Goal: Book appointment/travel/reservation

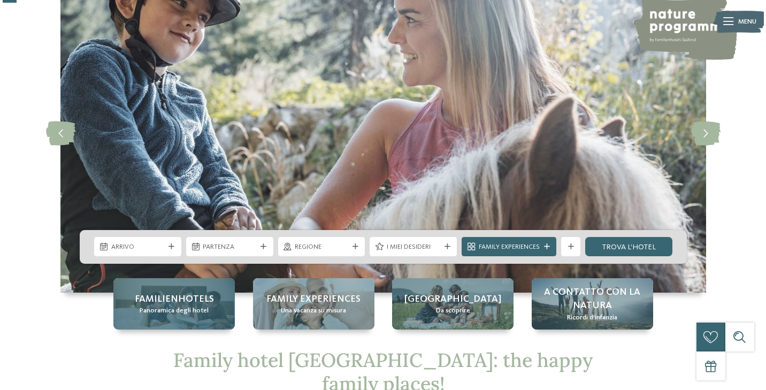
scroll to position [134, 0]
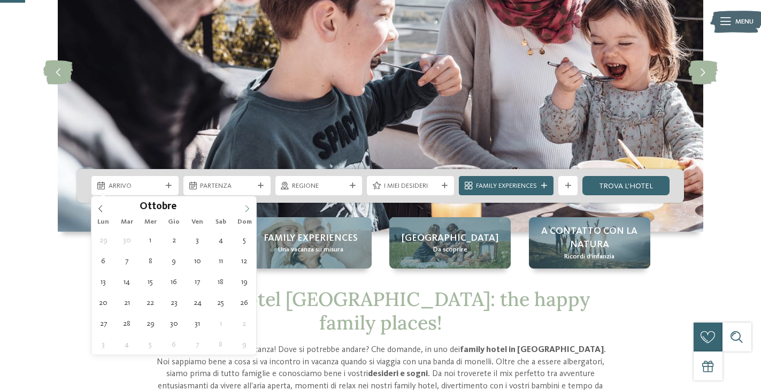
click at [247, 205] on icon at bounding box center [246, 208] width 7 height 7
type div "30.12.2025"
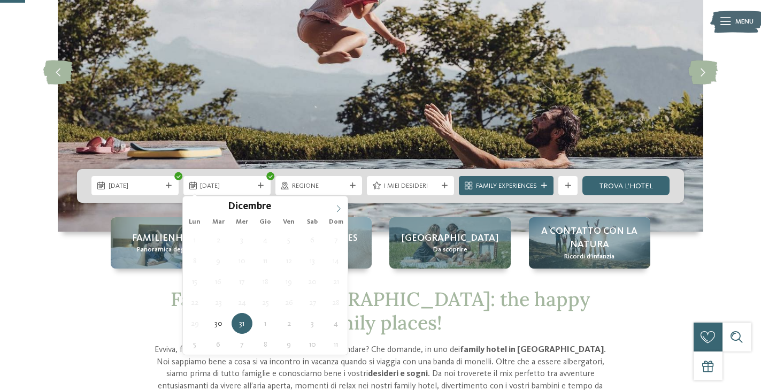
type input "****"
click at [334, 204] on span at bounding box center [338, 205] width 18 height 18
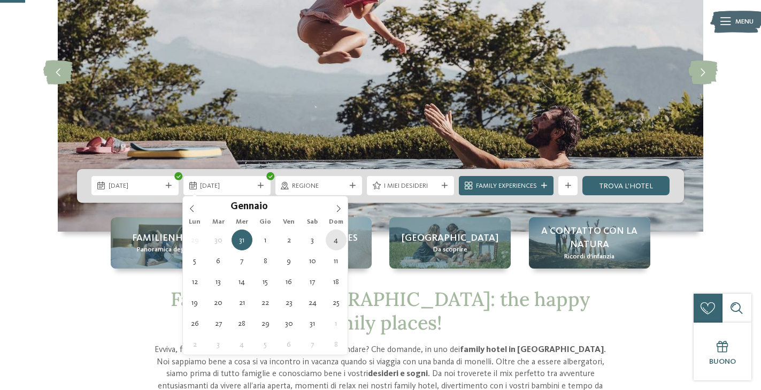
type div "04.01.2026"
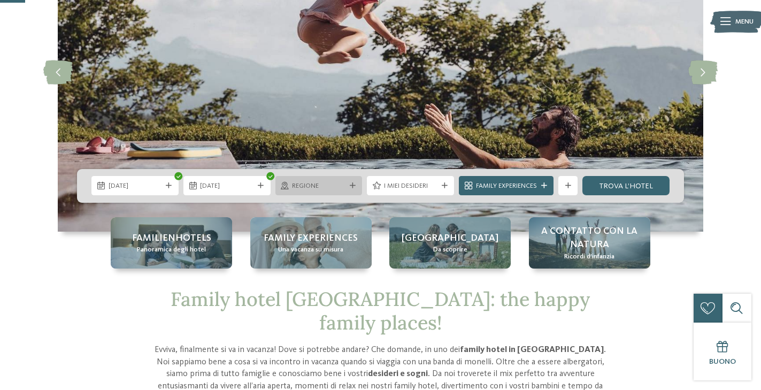
click at [352, 183] on icon at bounding box center [353, 186] width 6 height 6
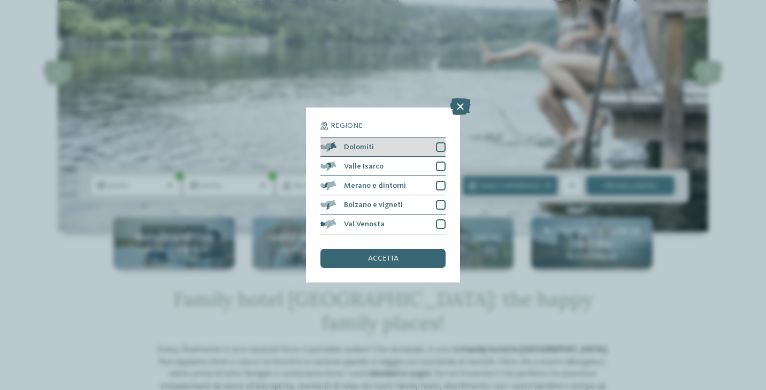
click at [444, 142] on div at bounding box center [441, 147] width 10 height 10
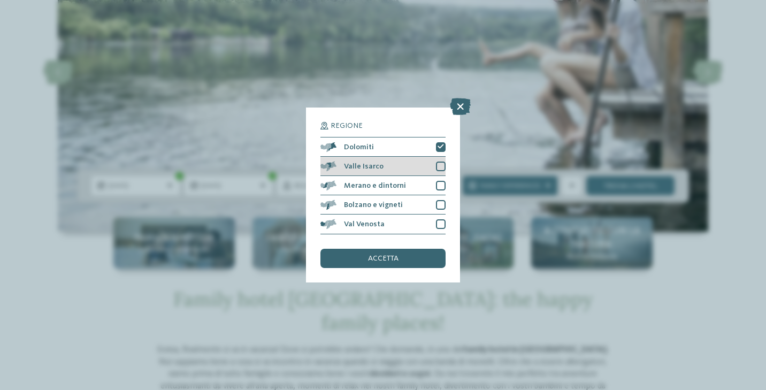
click at [444, 162] on div at bounding box center [441, 167] width 10 height 10
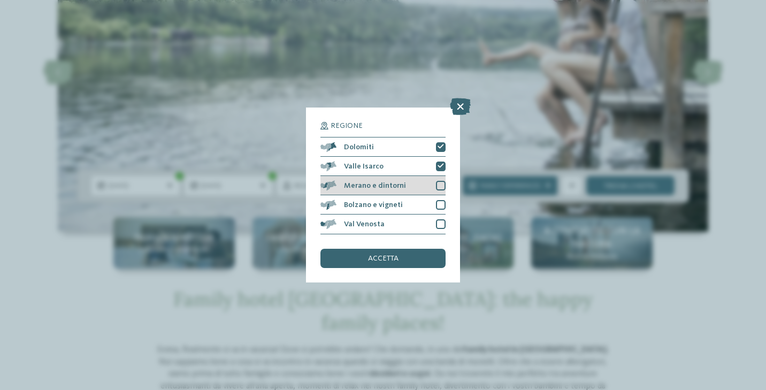
click at [440, 181] on div at bounding box center [441, 186] width 10 height 10
click at [440, 200] on div at bounding box center [441, 205] width 10 height 10
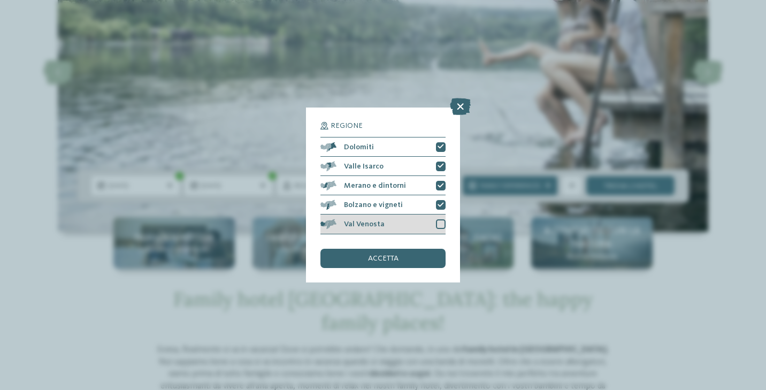
click at [442, 219] on div at bounding box center [441, 224] width 10 height 10
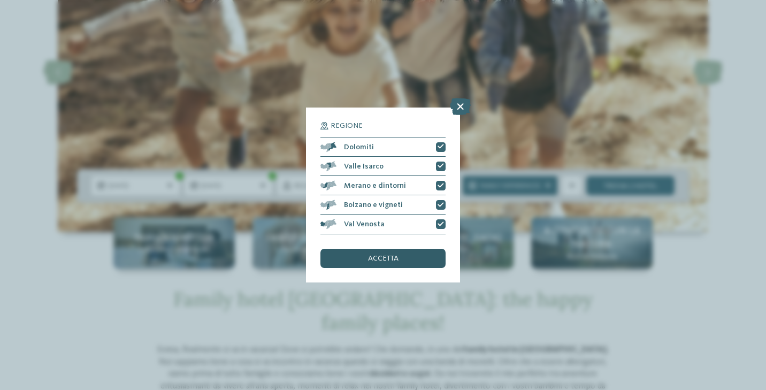
click at [381, 255] on span "accetta" at bounding box center [383, 258] width 30 height 7
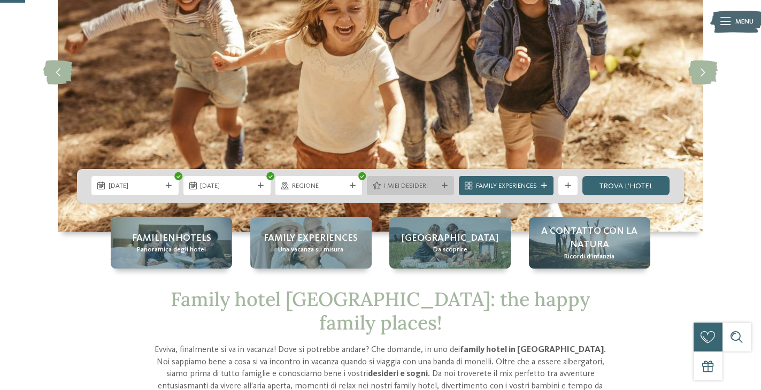
click at [418, 185] on span "I miei desideri" at bounding box center [410, 186] width 53 height 10
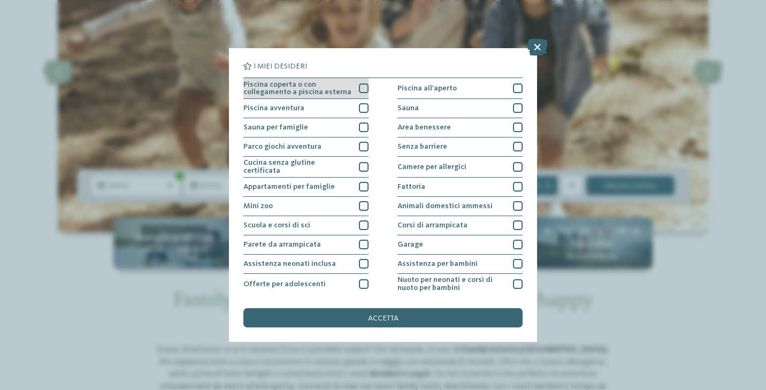
click at [363, 88] on div at bounding box center [364, 88] width 10 height 10
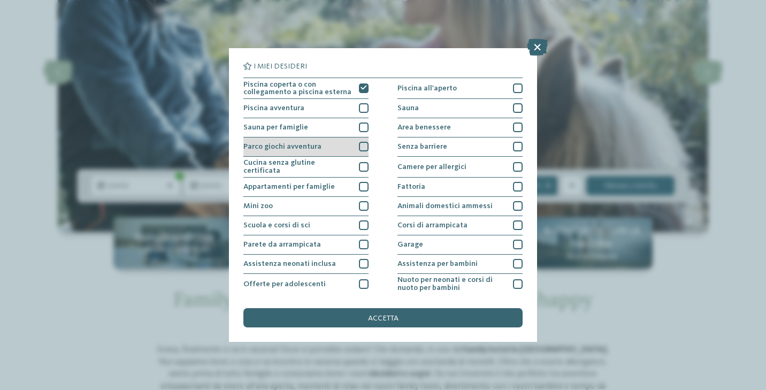
click at [359, 148] on div at bounding box center [364, 147] width 10 height 10
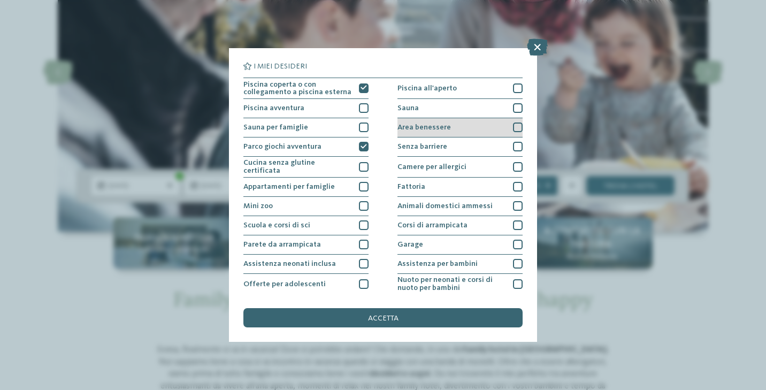
click at [517, 127] on div at bounding box center [518, 127] width 10 height 10
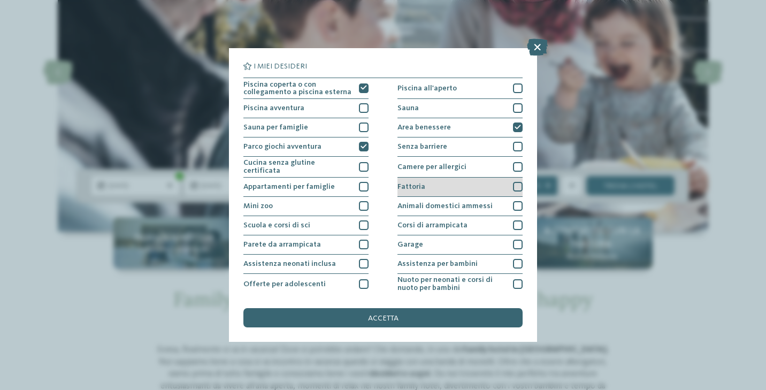
click at [513, 182] on div at bounding box center [518, 187] width 10 height 10
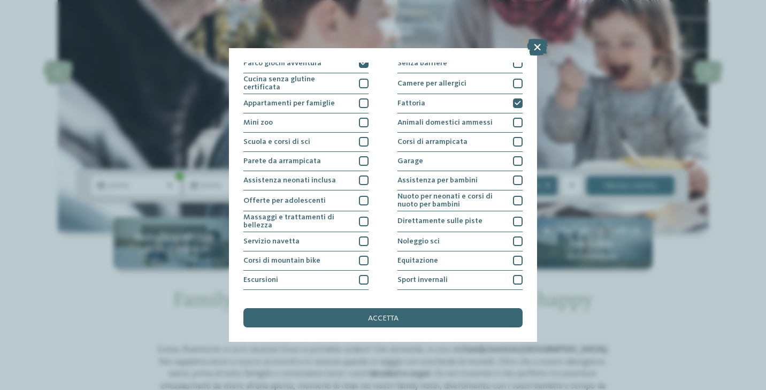
scroll to position [86, 0]
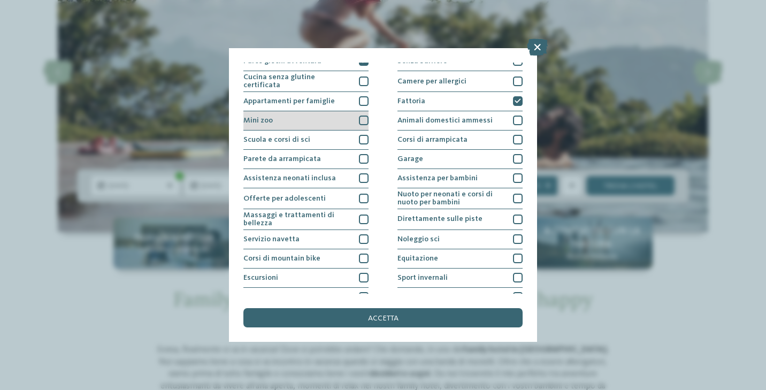
click at [362, 121] on div at bounding box center [364, 121] width 10 height 10
click at [363, 138] on div at bounding box center [364, 140] width 10 height 10
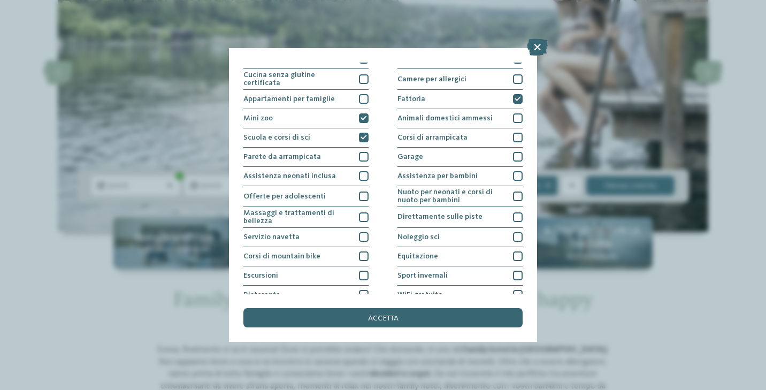
scroll to position [92, 0]
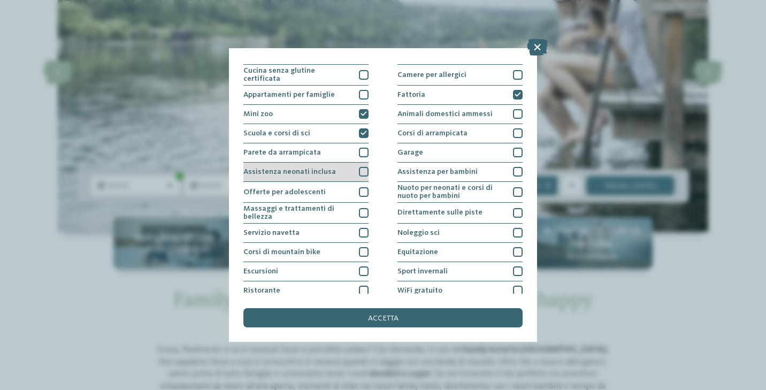
click at [363, 168] on div at bounding box center [364, 172] width 10 height 10
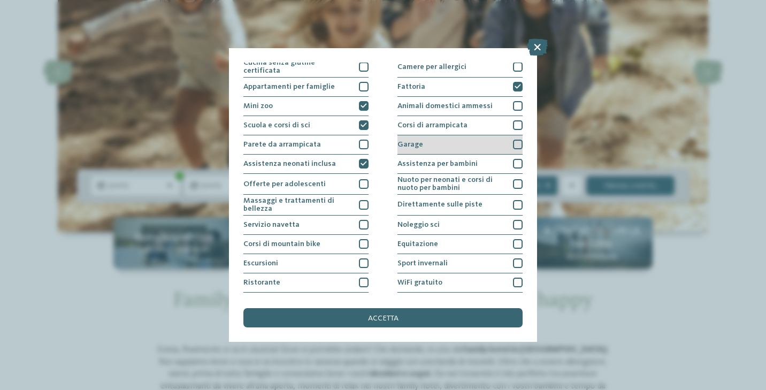
scroll to position [107, 0]
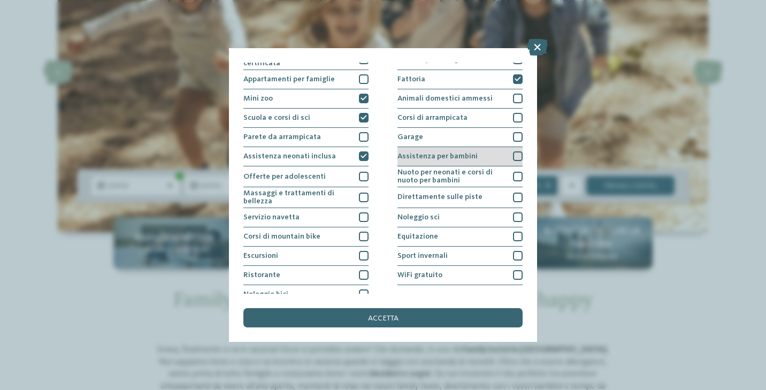
click at [513, 153] on div at bounding box center [518, 156] width 10 height 10
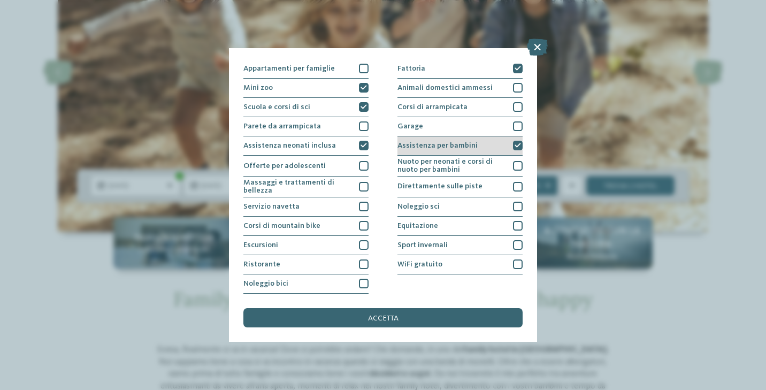
scroll to position [126, 0]
click at [513, 161] on div at bounding box center [518, 166] width 10 height 10
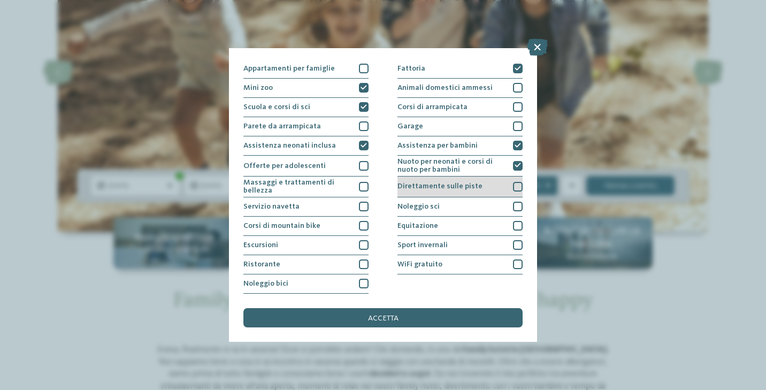
click at [513, 182] on div at bounding box center [518, 187] width 10 height 10
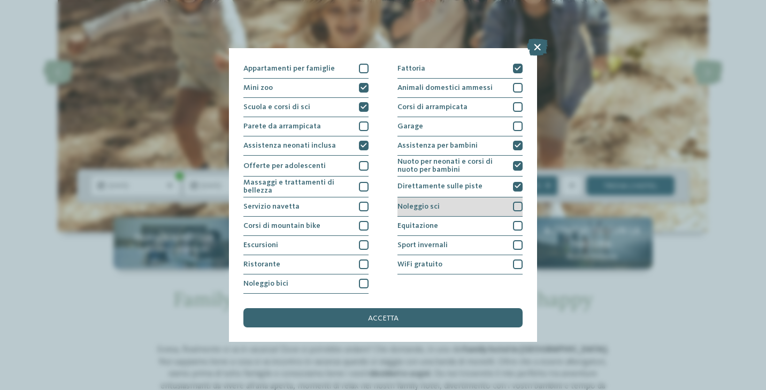
click at [513, 202] on div at bounding box center [518, 207] width 10 height 10
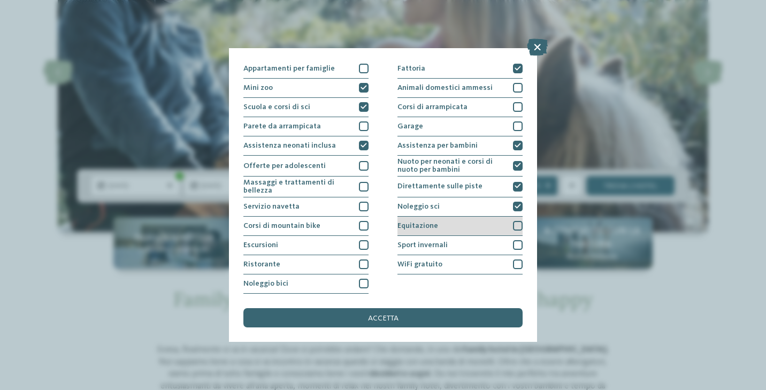
scroll to position [172, 0]
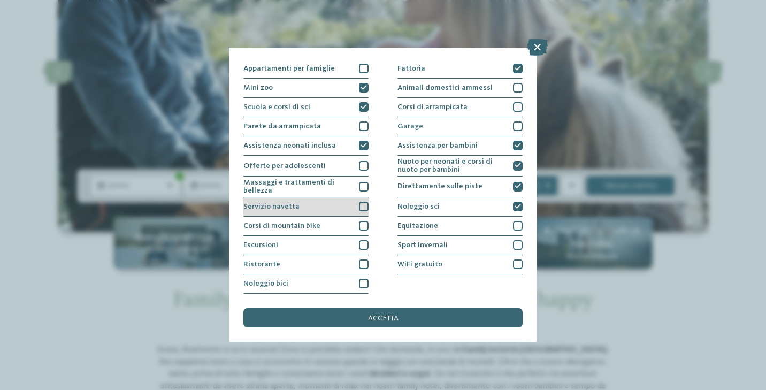
click at [359, 202] on div at bounding box center [364, 207] width 10 height 10
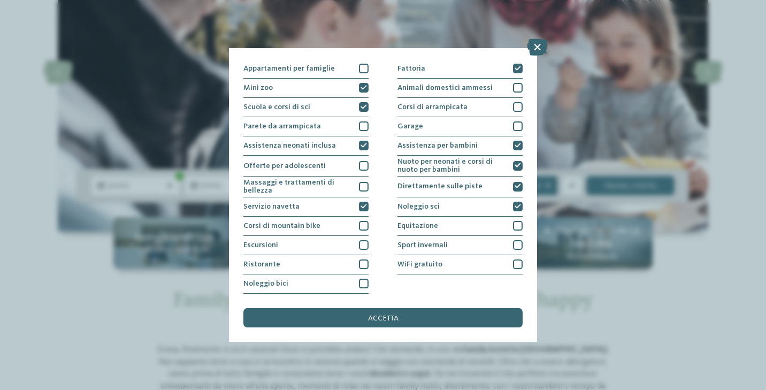
drag, startPoint x: 358, startPoint y: 191, endPoint x: 367, endPoint y: 190, distance: 9.2
click at [359, 240] on div at bounding box center [364, 245] width 10 height 10
click at [513, 240] on div at bounding box center [518, 245] width 10 height 10
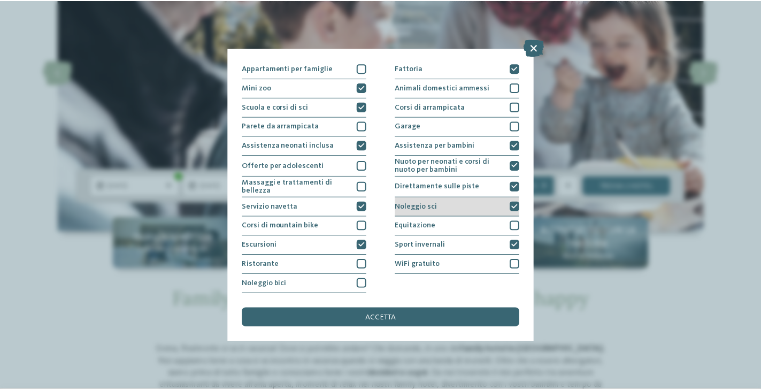
scroll to position [211, 0]
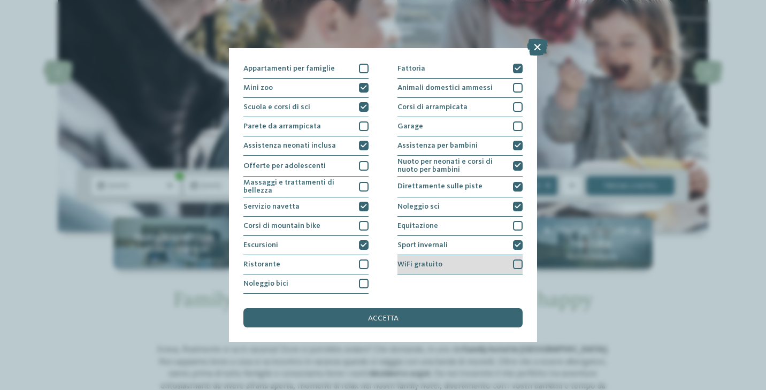
drag, startPoint x: 511, startPoint y: 170, endPoint x: 472, endPoint y: 172, distance: 38.6
click at [513, 259] on div at bounding box center [518, 264] width 10 height 10
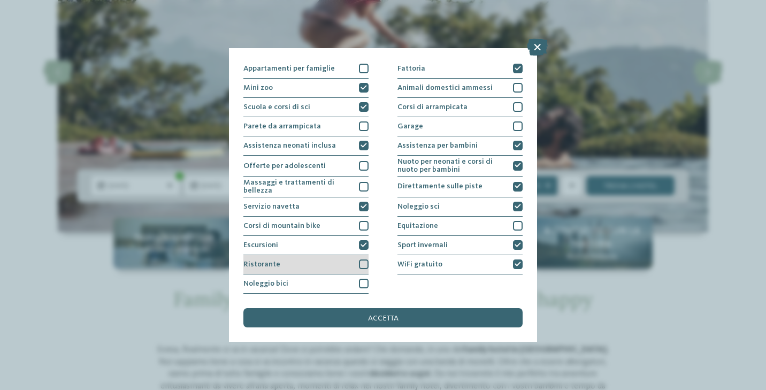
click at [363, 259] on div at bounding box center [364, 264] width 10 height 10
click at [359, 279] on div at bounding box center [364, 284] width 10 height 10
click at [362, 281] on icon at bounding box center [363, 284] width 6 height 6
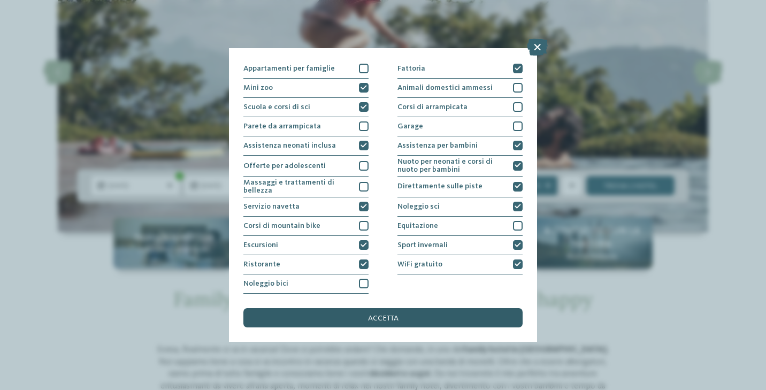
click at [412, 308] on div "accetta" at bounding box center [382, 317] width 279 height 19
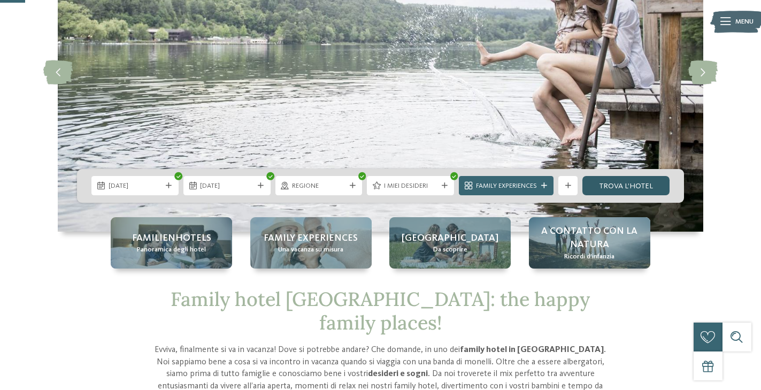
click at [624, 188] on link "trova l’hotel" at bounding box center [625, 185] width 87 height 19
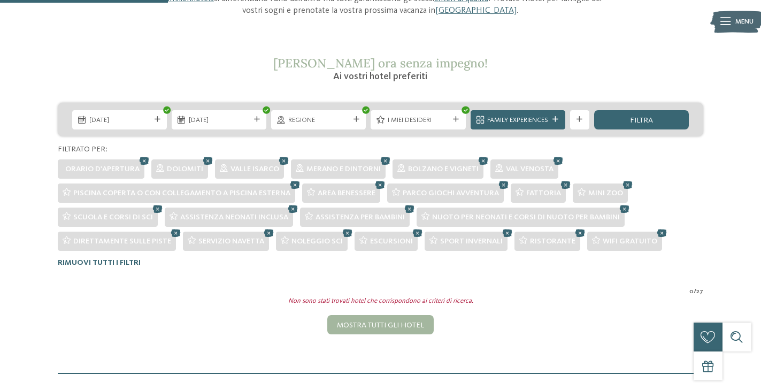
scroll to position [147, 0]
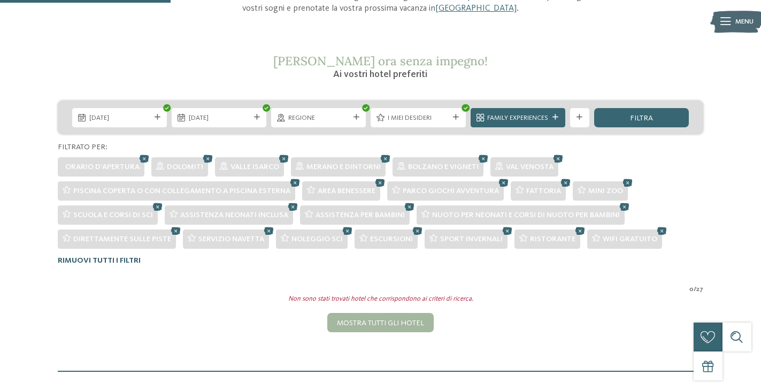
click at [122, 262] on span "Rimuovi tutti i filtri" at bounding box center [99, 260] width 83 height 7
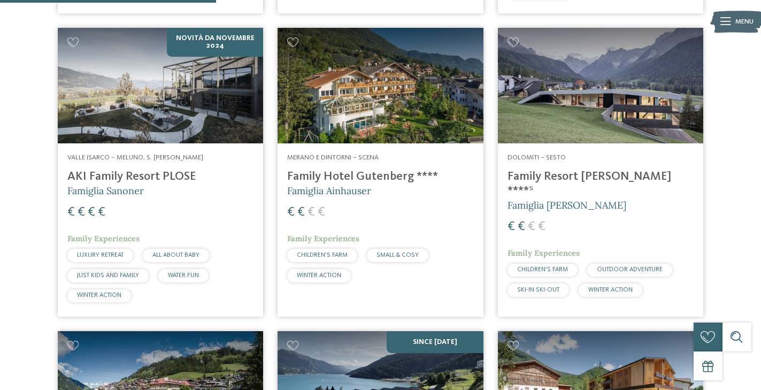
scroll to position [1132, 0]
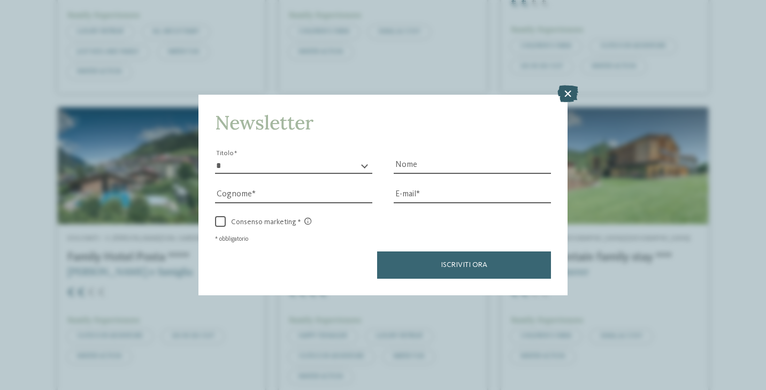
click at [570, 85] on icon at bounding box center [567, 93] width 21 height 17
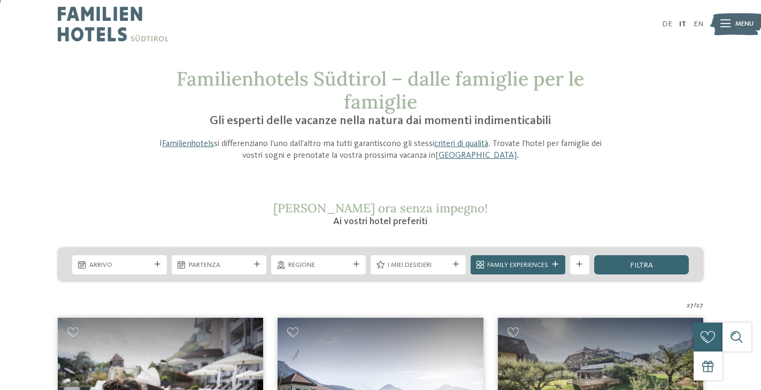
scroll to position [306, 0]
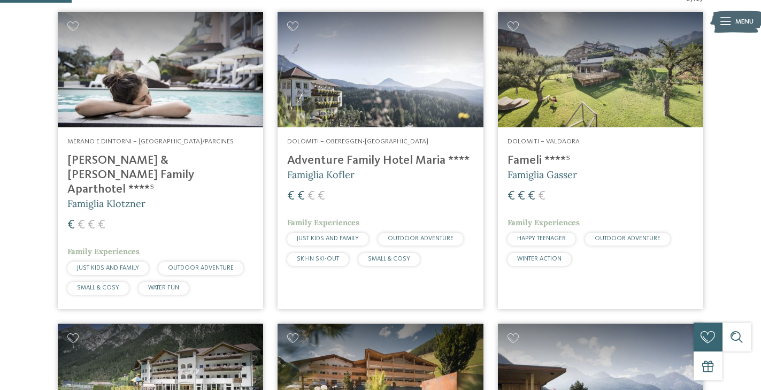
click at [125, 160] on h4 "Heidi & Edith Family Aparthotel ****ˢ" at bounding box center [160, 174] width 186 height 43
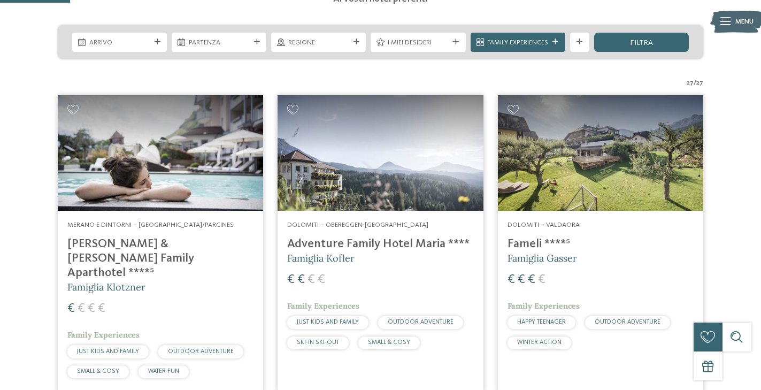
scroll to position [301, 0]
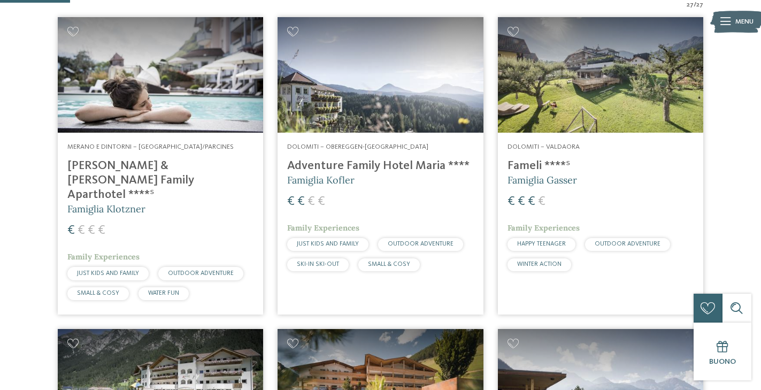
click at [362, 165] on h4 "Adventure Family Hotel Maria ****" at bounding box center [380, 166] width 186 height 14
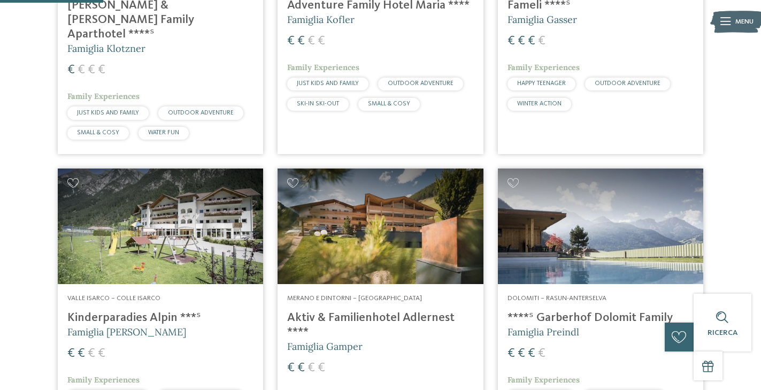
scroll to position [497, 0]
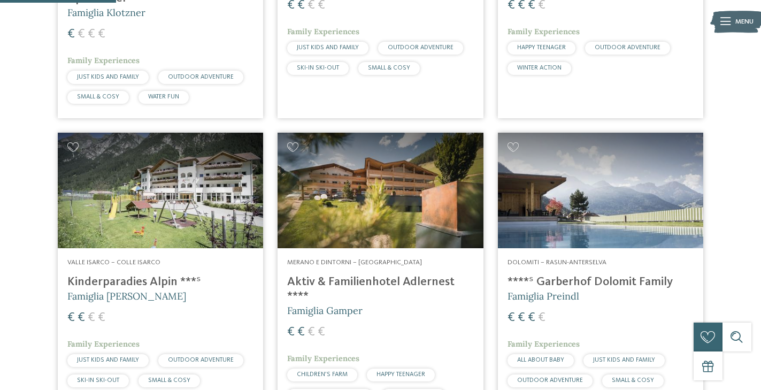
click at [380, 275] on h4 "Aktiv & Familienhotel Adlernest ****" at bounding box center [380, 289] width 186 height 29
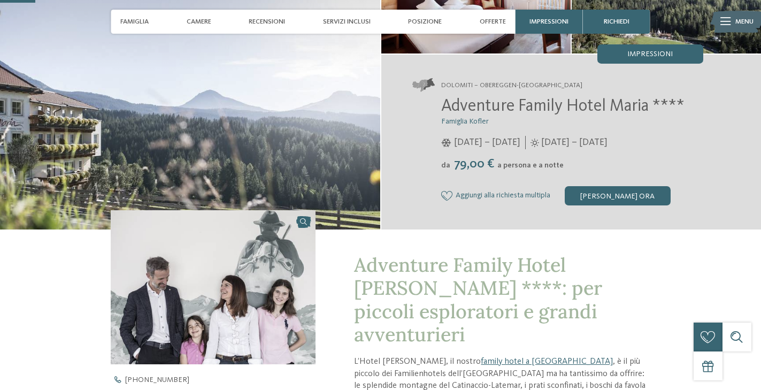
scroll to position [49, 0]
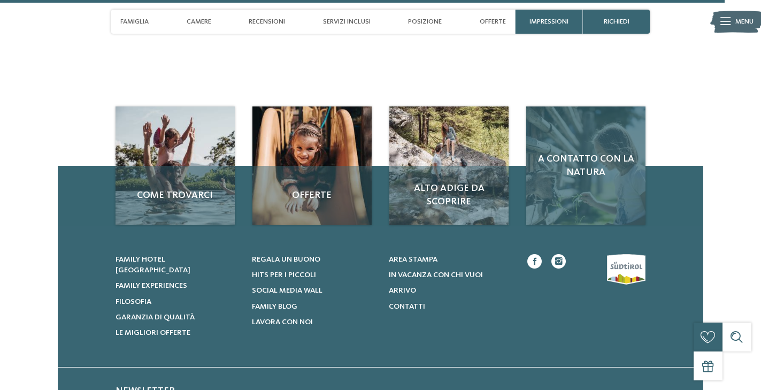
scroll to position [2921, 0]
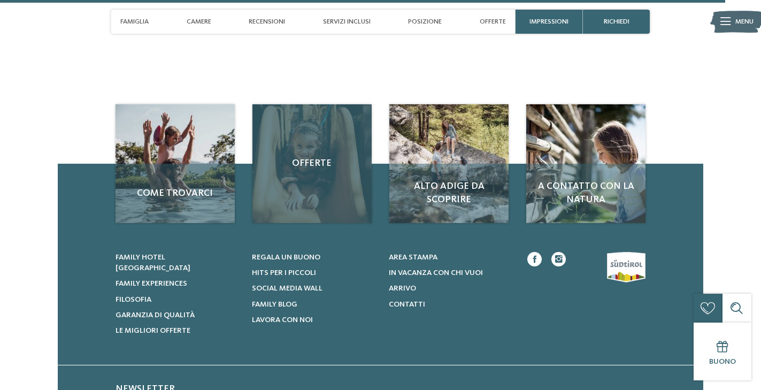
click at [314, 164] on div "Offerte" at bounding box center [311, 163] width 119 height 119
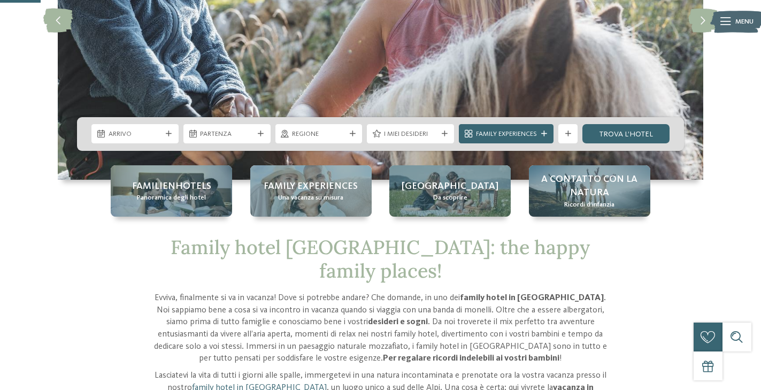
scroll to position [216, 0]
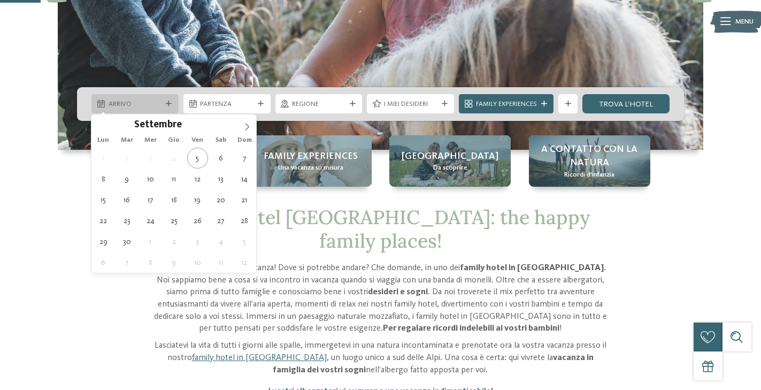
click at [165, 107] on div "Arrivo" at bounding box center [134, 103] width 87 height 19
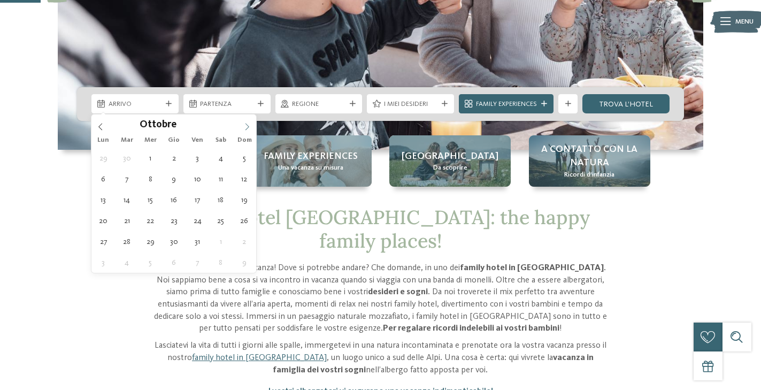
click at [252, 131] on span at bounding box center [247, 123] width 18 height 18
click at [252, 130] on span at bounding box center [247, 123] width 18 height 18
click at [247, 133] on span at bounding box center [247, 123] width 18 height 18
type div "30.12.2025"
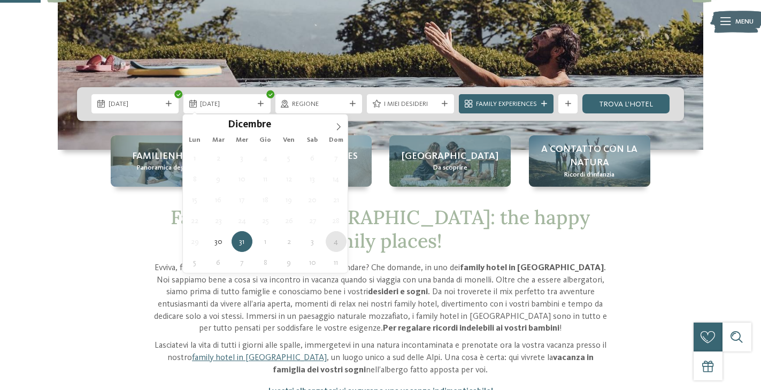
type div "04.01.2026"
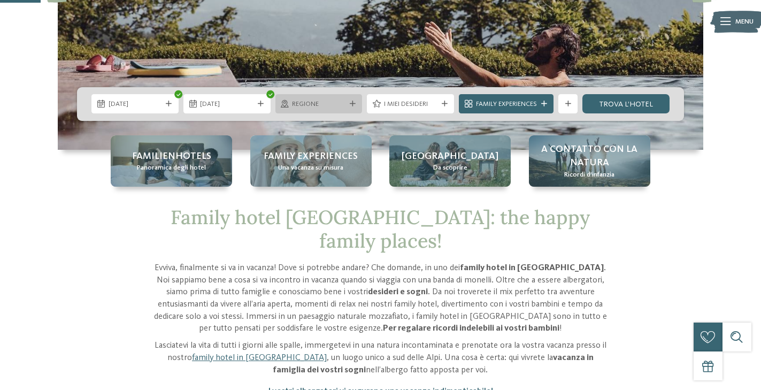
click at [355, 103] on div at bounding box center [353, 104] width 10 height 6
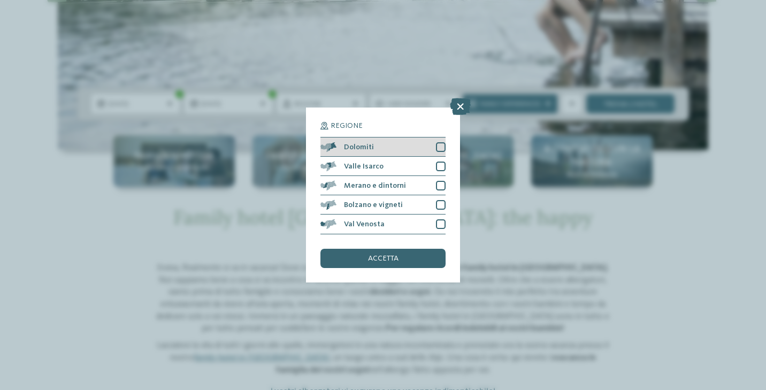
click at [439, 142] on div at bounding box center [441, 147] width 10 height 10
click at [383, 255] on span "accetta" at bounding box center [383, 258] width 30 height 7
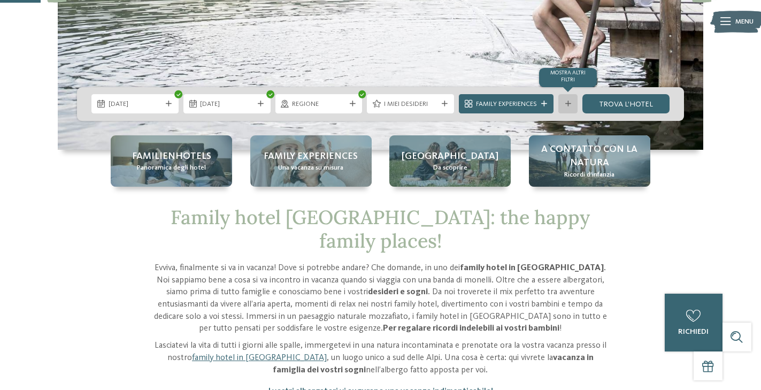
click at [569, 103] on icon at bounding box center [568, 104] width 6 height 6
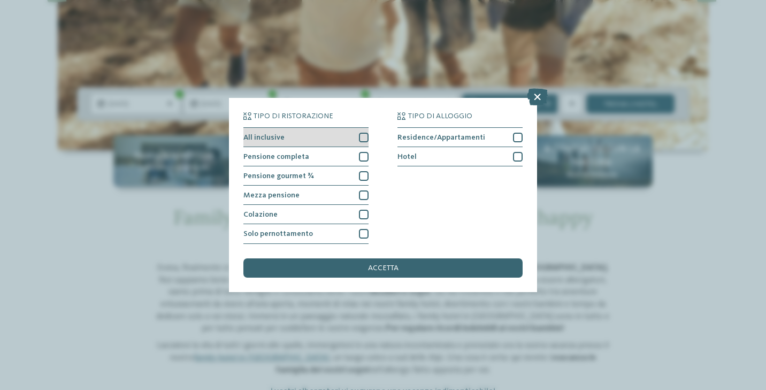
click at [366, 133] on div at bounding box center [364, 138] width 10 height 10
click at [363, 152] on div at bounding box center [364, 157] width 10 height 10
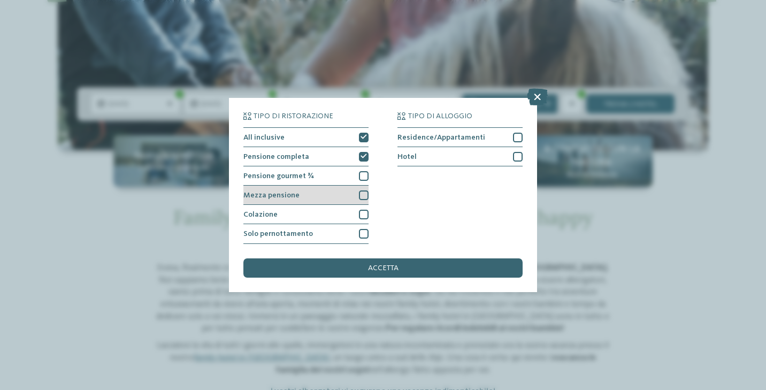
click at [363, 190] on div at bounding box center [364, 195] width 10 height 10
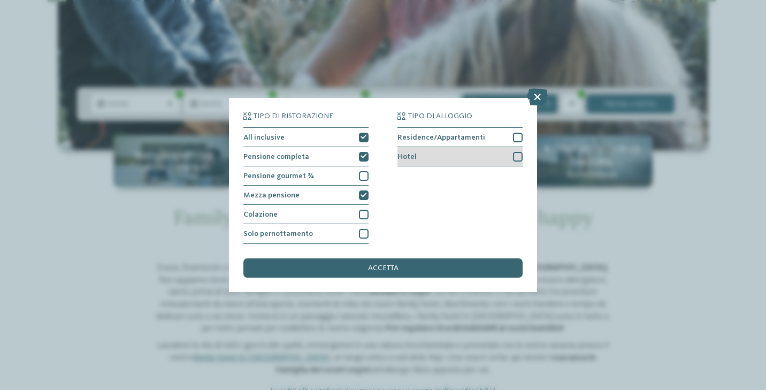
click at [519, 152] on div at bounding box center [518, 157] width 10 height 10
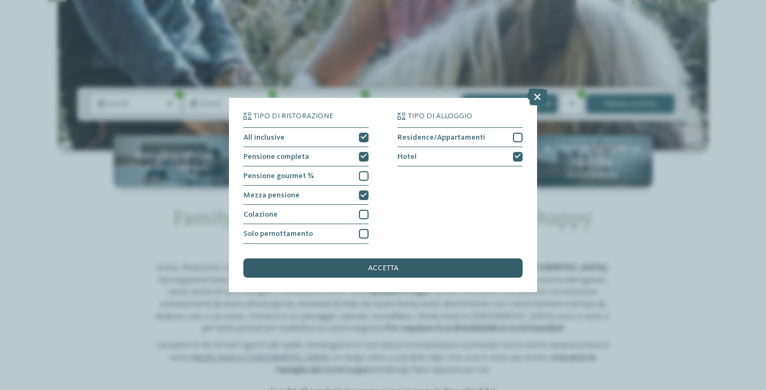
click at [397, 264] on span "accetta" at bounding box center [383, 267] width 30 height 7
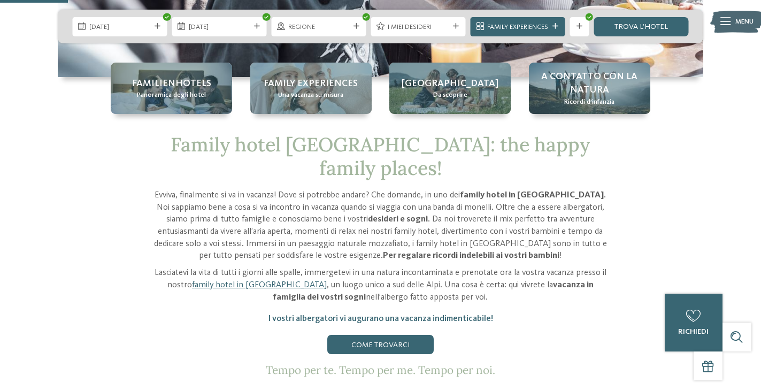
scroll to position [43, 0]
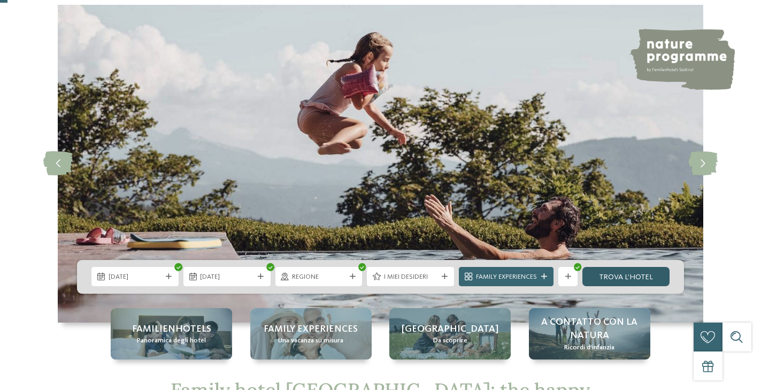
click at [625, 281] on link "trova l’hotel" at bounding box center [625, 276] width 87 height 19
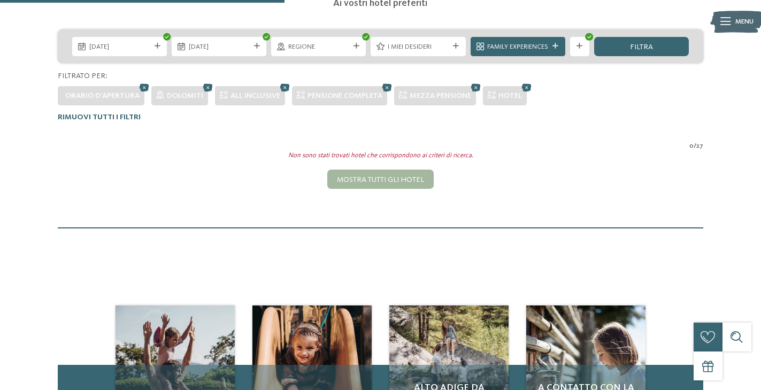
scroll to position [202, 0]
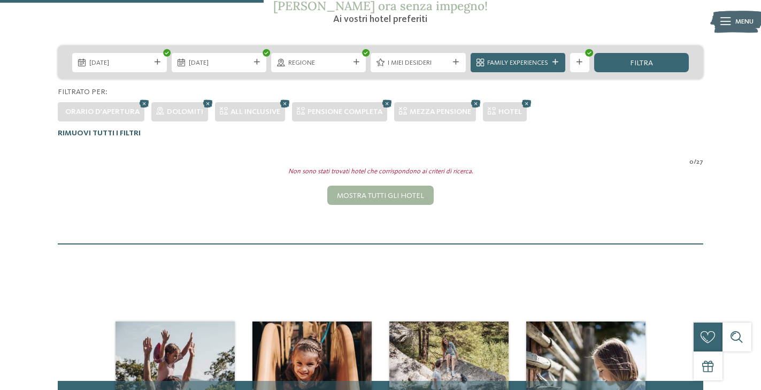
click at [128, 135] on span "Rimuovi tutti i filtri" at bounding box center [99, 132] width 83 height 7
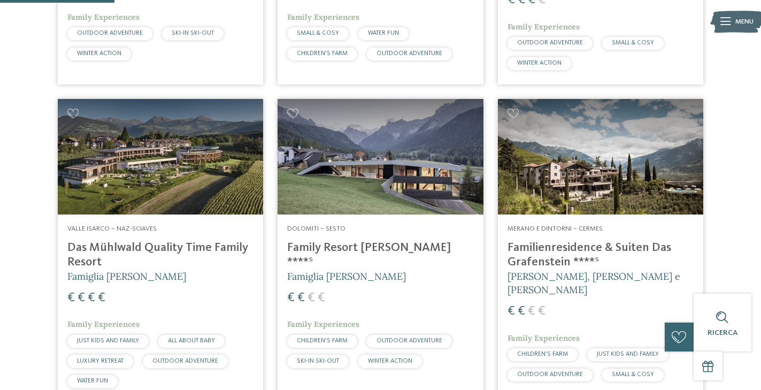
scroll to position [535, 0]
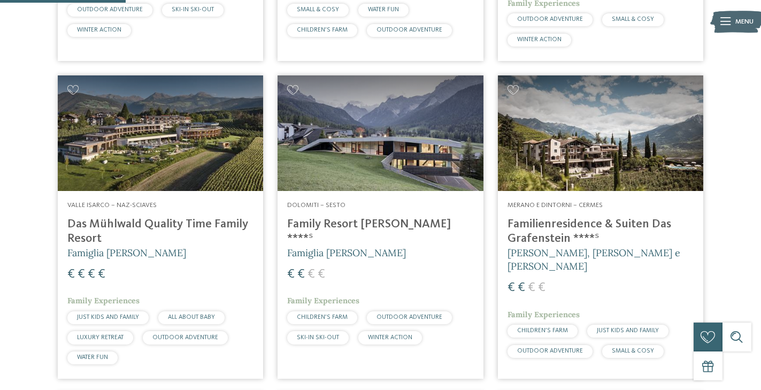
click at [375, 217] on h4 "Family Resort [PERSON_NAME] ****ˢ" at bounding box center [380, 231] width 186 height 29
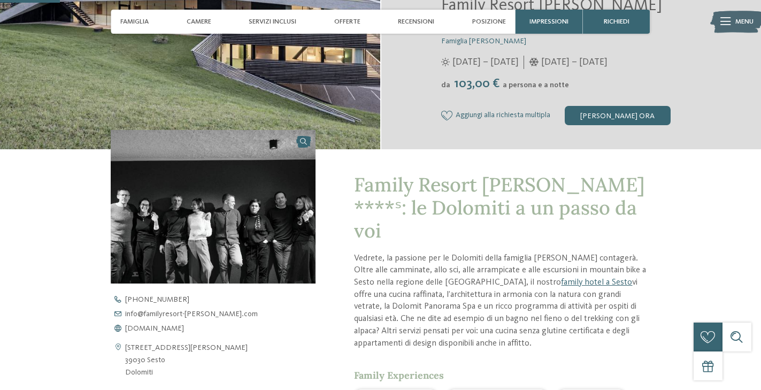
scroll to position [64, 0]
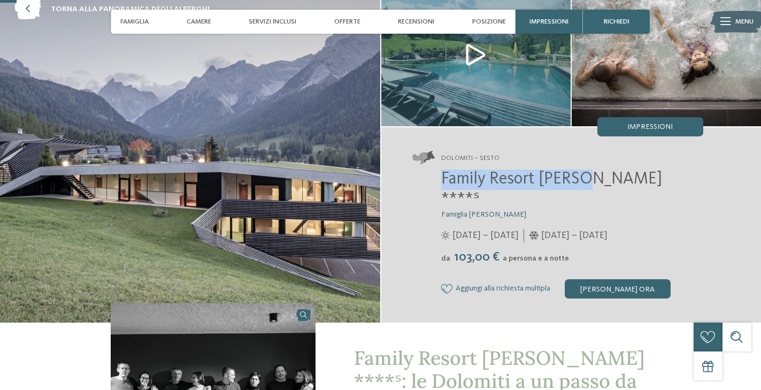
drag, startPoint x: 441, startPoint y: 181, endPoint x: 584, endPoint y: 182, distance: 143.3
click at [584, 182] on div "Family Resort [PERSON_NAME] ****ˢ Famiglia [PERSON_NAME] [DATE] – [DATE] da" at bounding box center [557, 234] width 291 height 129
copy span "Family Resort [PERSON_NAME]"
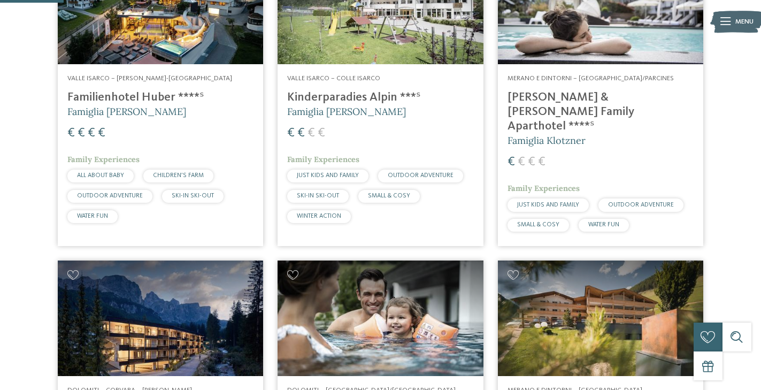
scroll to position [466, 0]
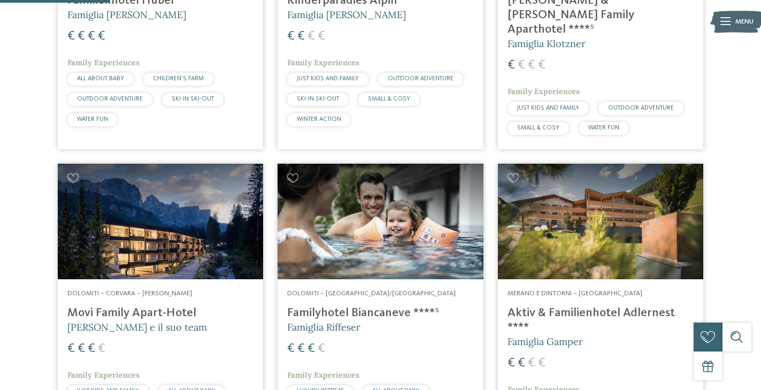
click at [377, 306] on h4 "Familyhotel Biancaneve ****ˢ" at bounding box center [380, 313] width 186 height 14
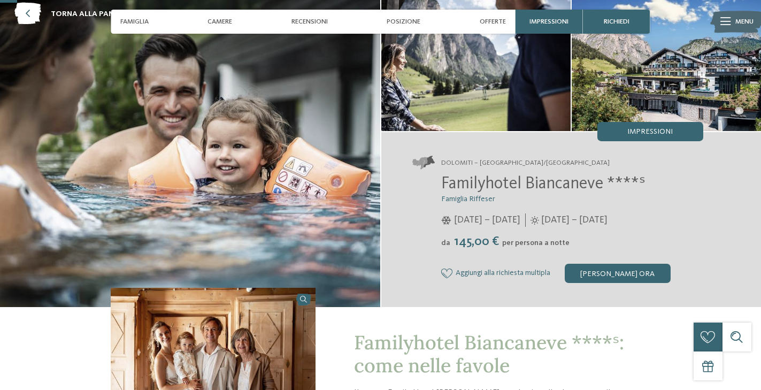
scroll to position [61, 0]
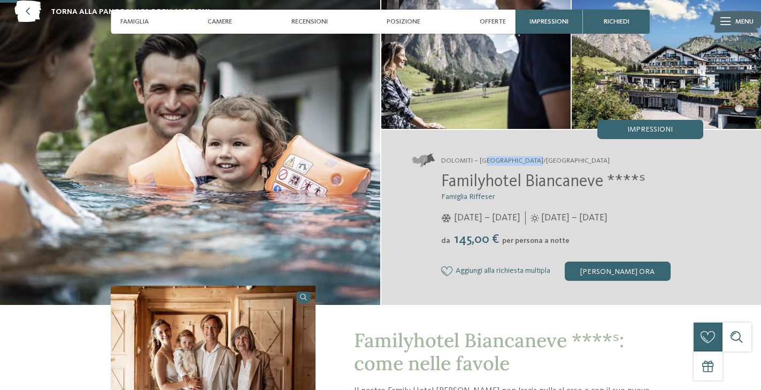
drag, startPoint x: 486, startPoint y: 160, endPoint x: 550, endPoint y: 163, distance: 63.7
click at [550, 163] on address "Dolomiti – [GEOGRAPHIC_DATA]/[GEOGRAPHIC_DATA]" at bounding box center [557, 160] width 291 height 13
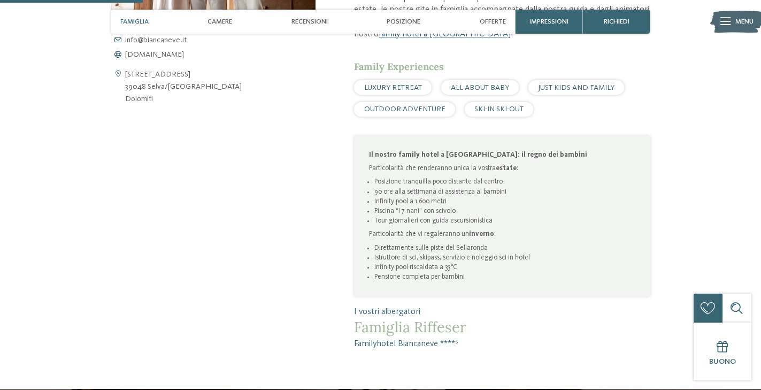
scroll to position [505, 0]
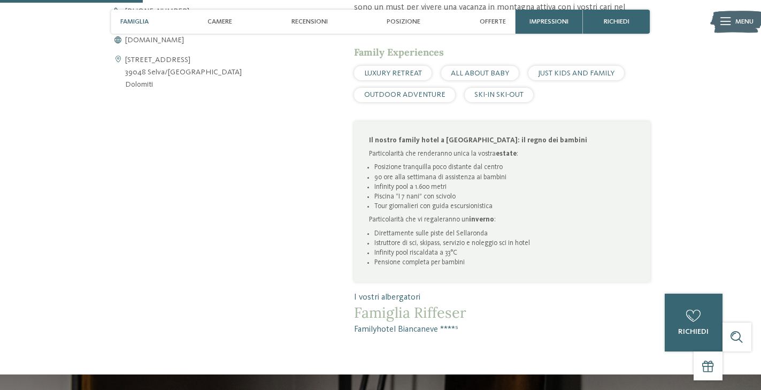
drag, startPoint x: 351, startPoint y: 317, endPoint x: 397, endPoint y: 317, distance: 46.0
click at [397, 317] on div "Familyhotel Biancaneve ****ˢ: come nelle favole Il nostro Family Hotel Biancane…" at bounding box center [483, 98] width 335 height 475
drag, startPoint x: 352, startPoint y: 322, endPoint x: 473, endPoint y: 324, distance: 120.9
click at [473, 324] on div "Familyhotel Biancaneve ****ˢ: come nelle favole Il nostro Family Hotel Biancane…" at bounding box center [483, 98] width 335 height 475
copy span "Familyhotel Biancaneve ****ˢ"
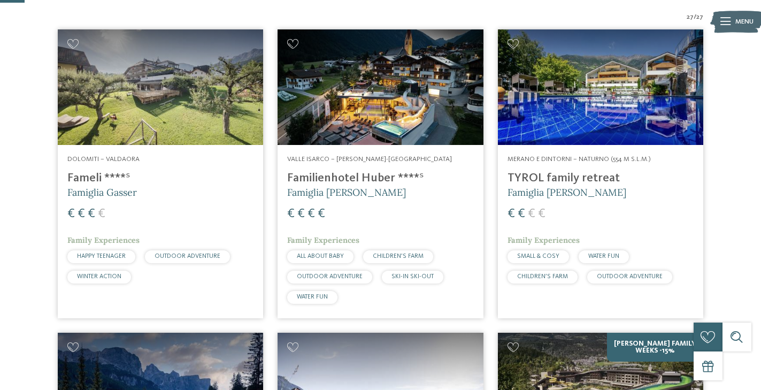
scroll to position [411, 0]
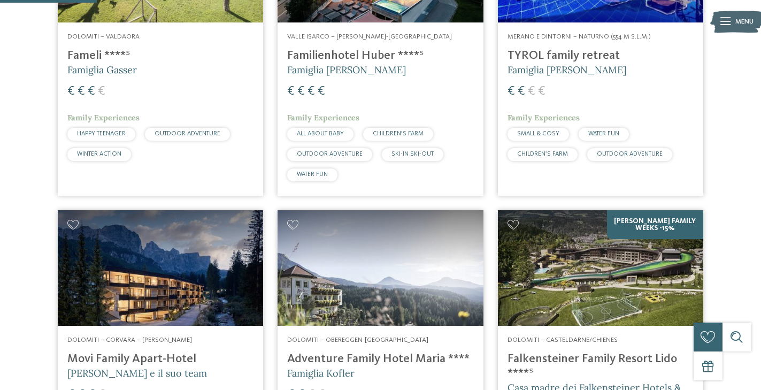
click at [595, 56] on h4 "TYROL family retreat" at bounding box center [601, 56] width 186 height 14
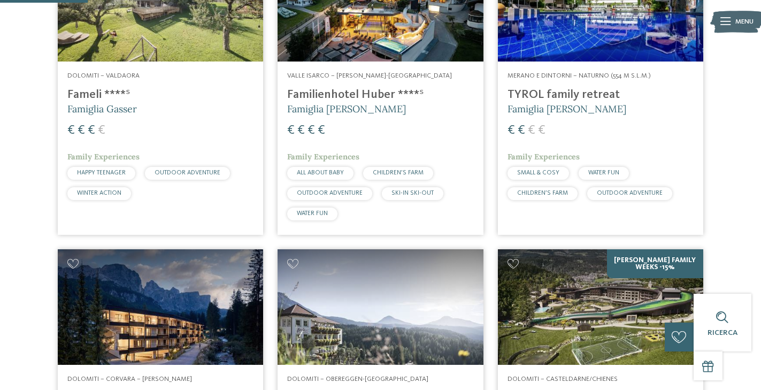
scroll to position [576, 0]
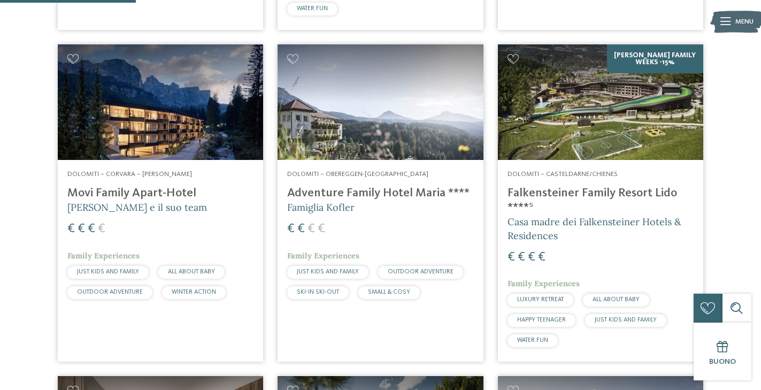
click at [369, 188] on h4 "Adventure Family Hotel Maria ****" at bounding box center [380, 193] width 186 height 14
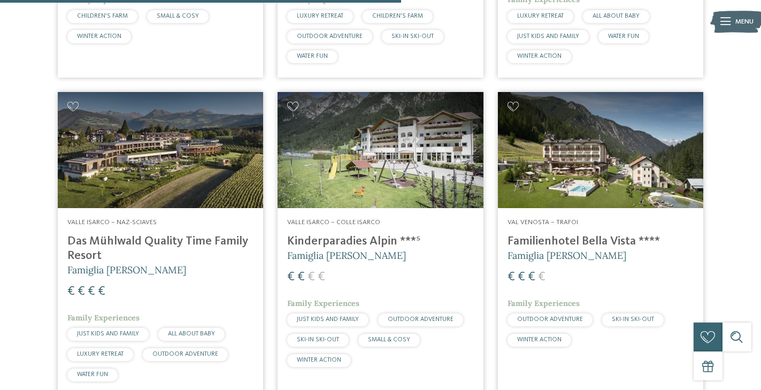
scroll to position [1857, 0]
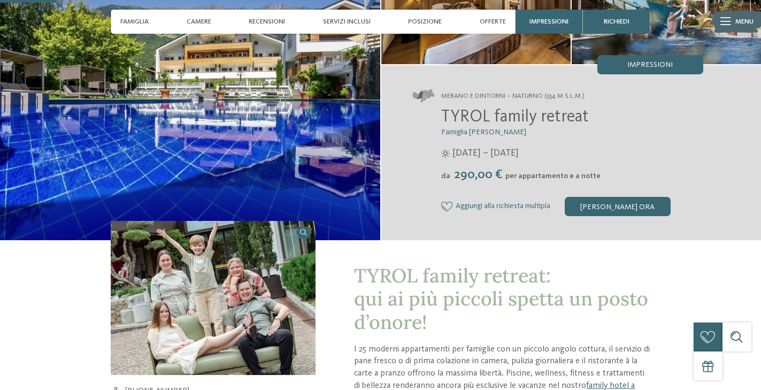
scroll to position [222, 0]
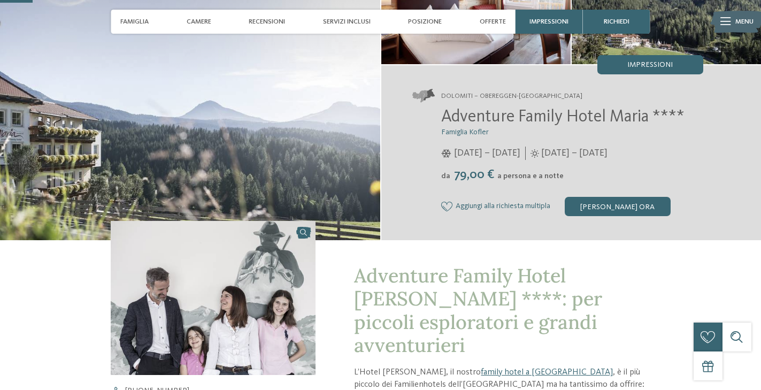
scroll to position [202, 0]
